Goal: Task Accomplishment & Management: Check status

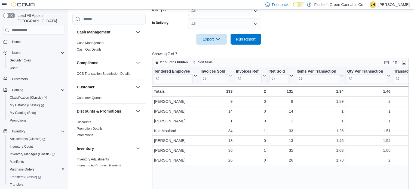
scroll to position [0, 72]
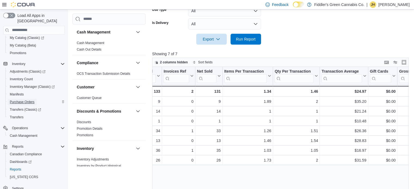
click at [17, 100] on span "Purchase Orders" at bounding box center [22, 102] width 25 height 4
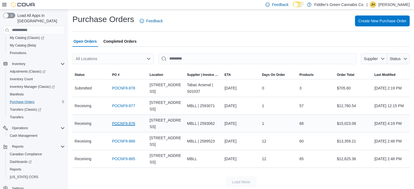
click at [122, 121] on link "POCNF9-876" at bounding box center [123, 123] width 23 height 7
